Goal: Contribute content: Add original content to the website for others to see

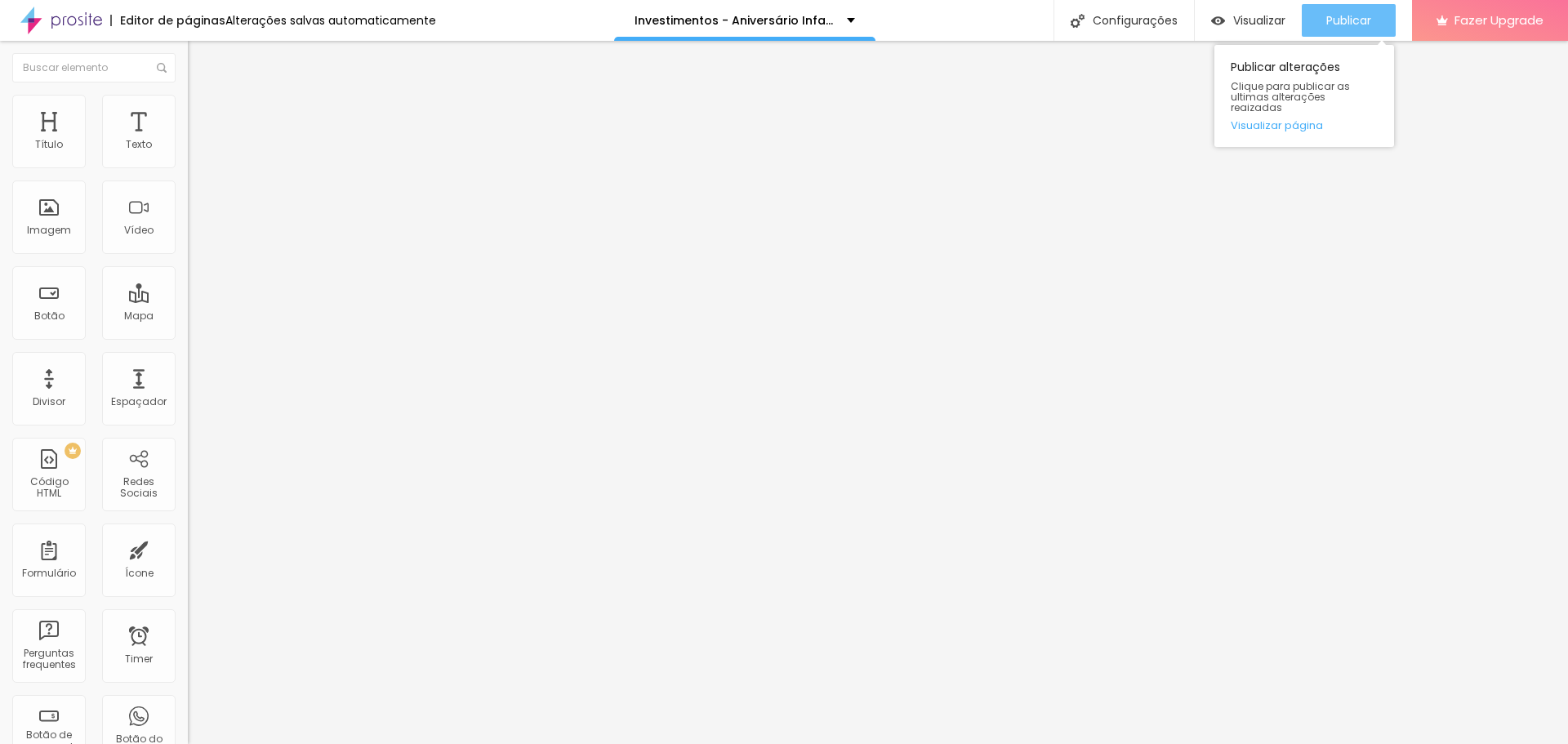
click at [1344, 29] on div "Publicar" at bounding box center [1348, 20] width 45 height 33
click at [188, 173] on span "Editar perguntas" at bounding box center [234, 166] width 93 height 14
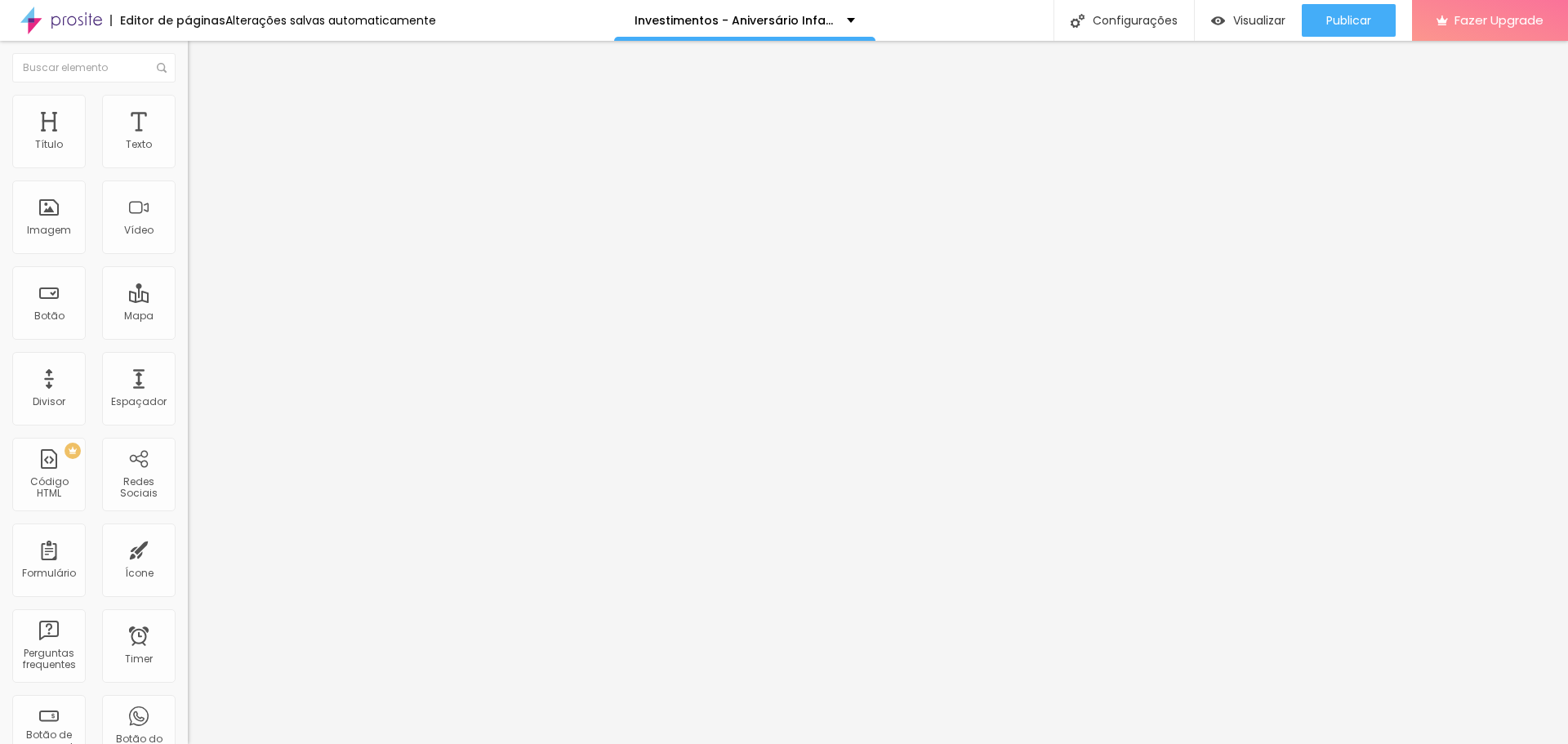
click at [188, 173] on span "Editar perguntas" at bounding box center [234, 166] width 93 height 14
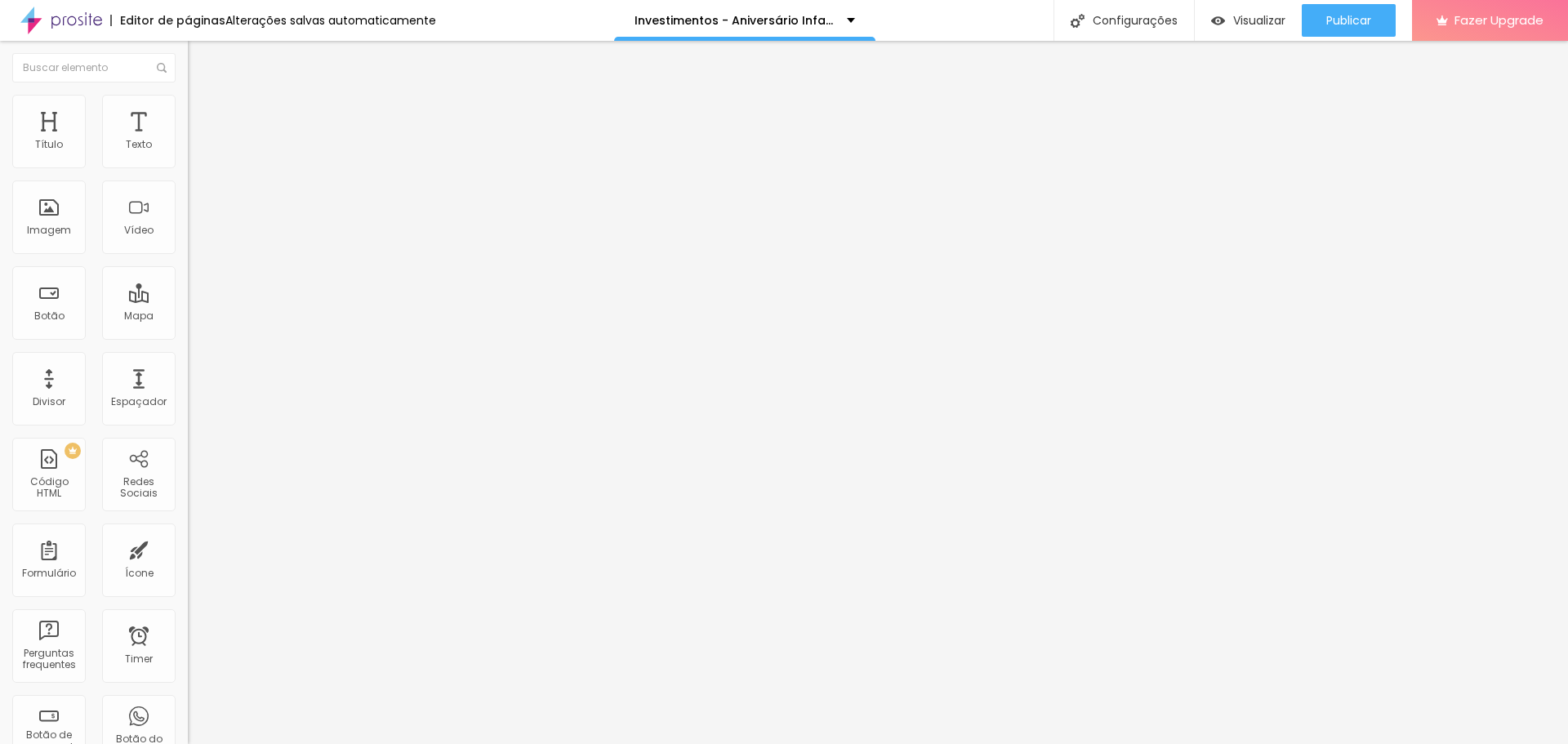
drag, startPoint x: 600, startPoint y: 268, endPoint x: 794, endPoint y: 288, distance: 195.0
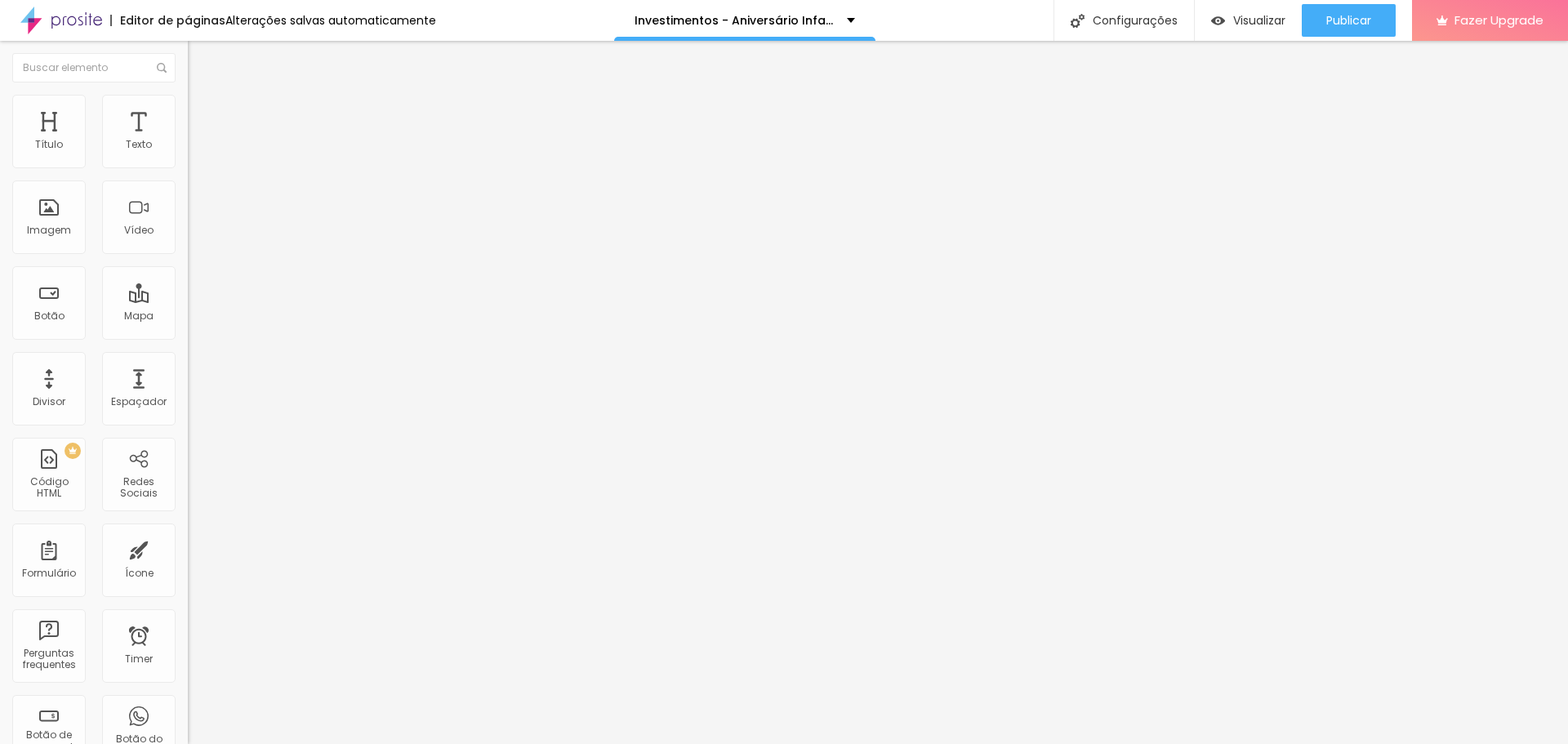
drag, startPoint x: 656, startPoint y: 418, endPoint x: 781, endPoint y: 421, distance: 125.0
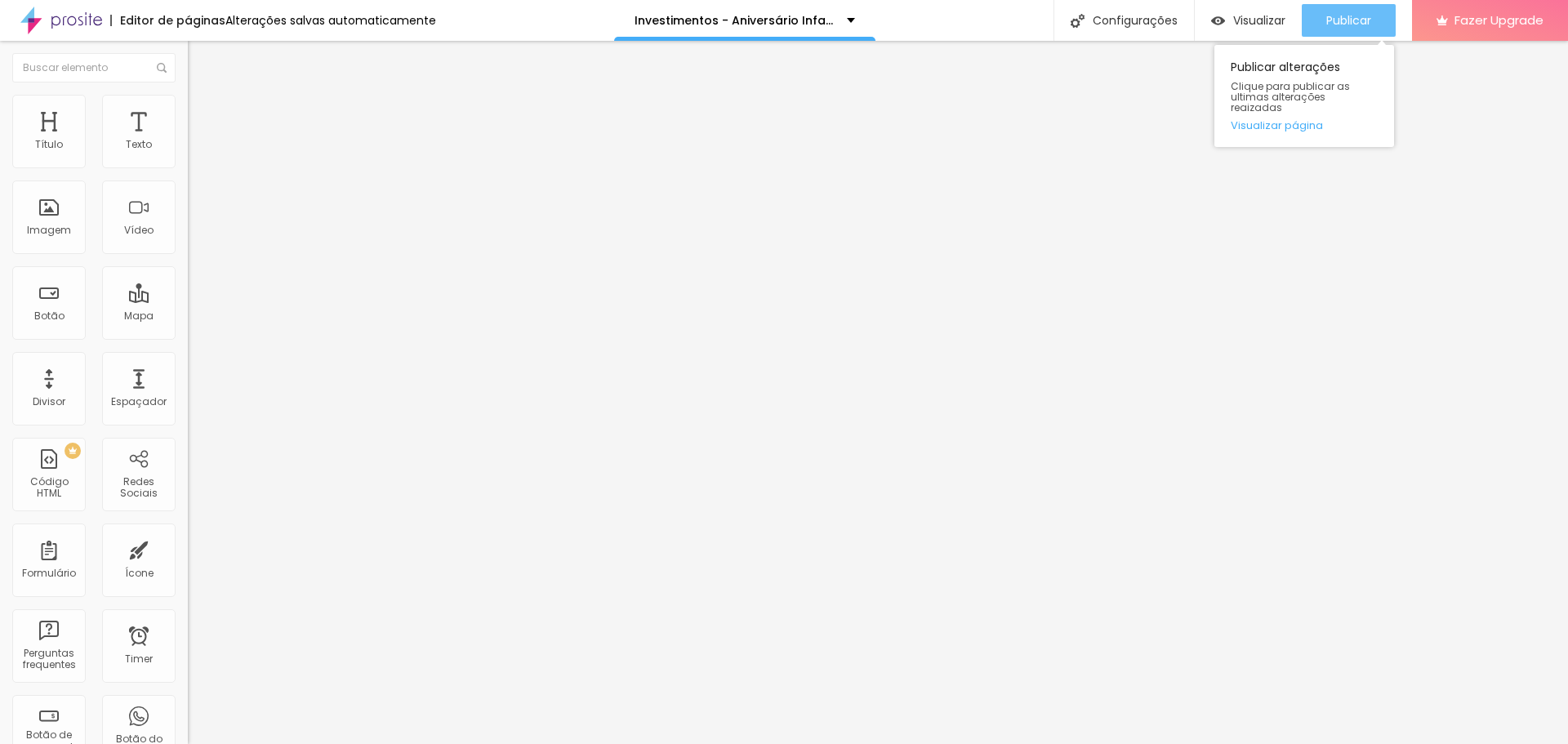
click at [1338, 25] on span "Publicar" at bounding box center [1348, 20] width 45 height 13
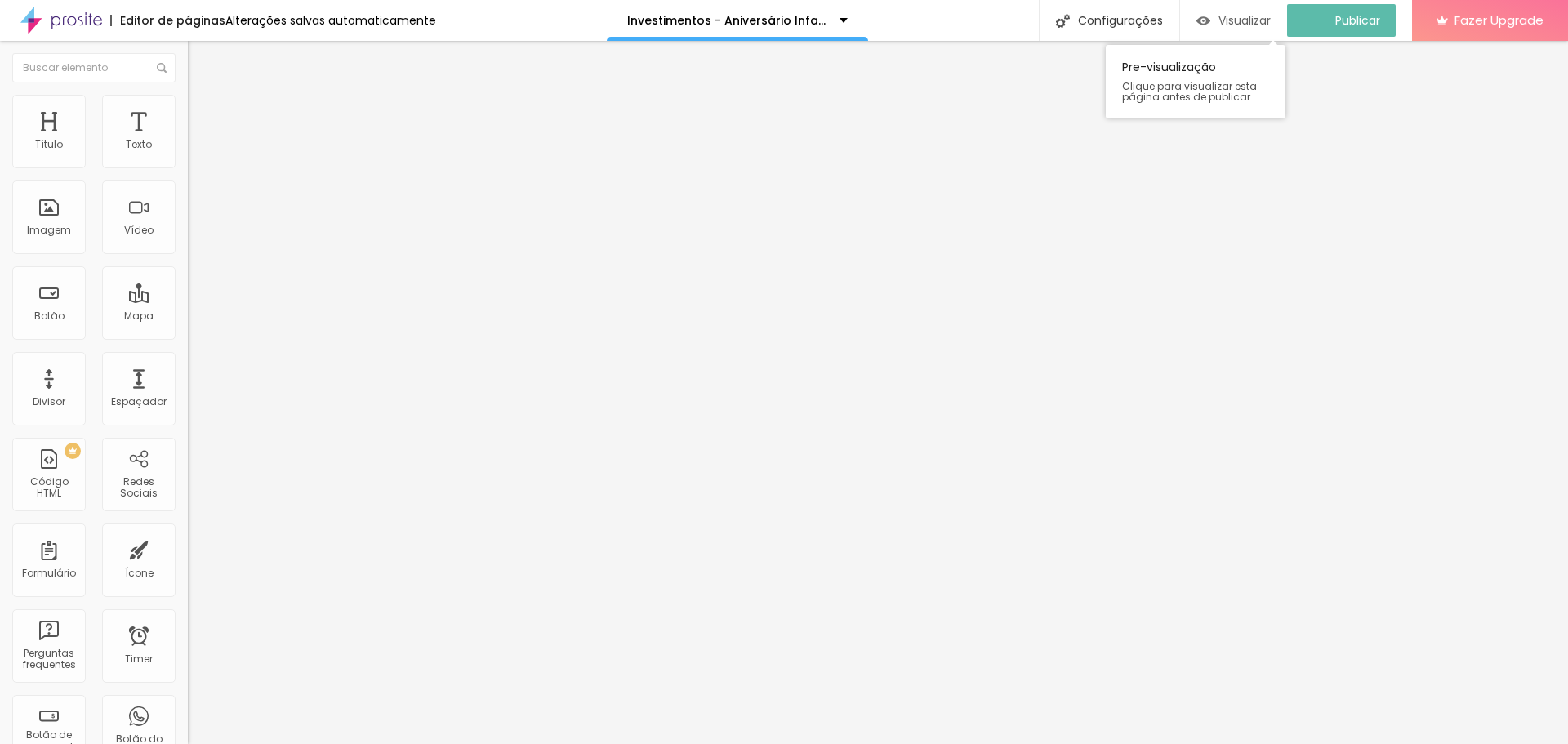
click at [1252, 22] on span "Visualizar" at bounding box center [1245, 20] width 53 height 13
